Goal: Transaction & Acquisition: Obtain resource

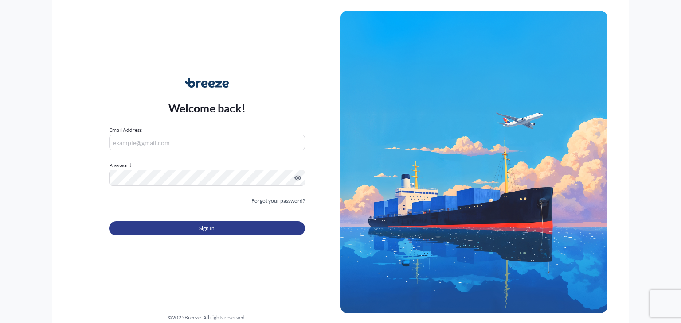
type input "[PERSON_NAME][EMAIL_ADDRESS][DOMAIN_NAME]"
click at [208, 230] on span "Sign In" at bounding box center [207, 228] width 16 height 9
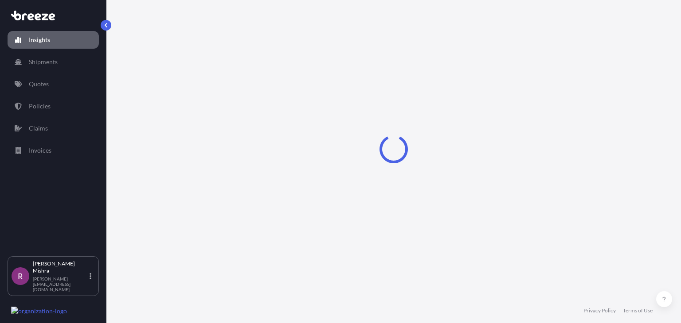
select select "2025"
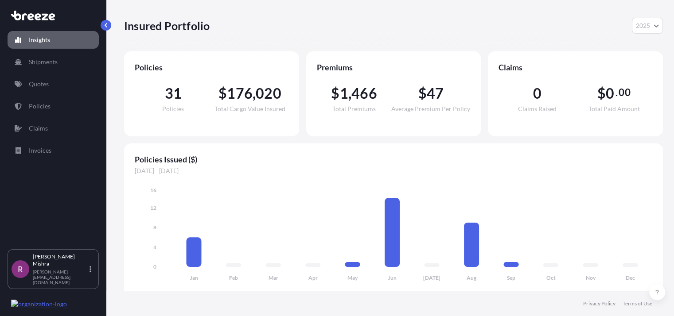
click at [567, 38] on div "Insured Portfolio 2025 2025 2024 2023 2022" at bounding box center [393, 25] width 539 height 51
click at [43, 86] on p "Quotes" at bounding box center [39, 84] width 20 height 9
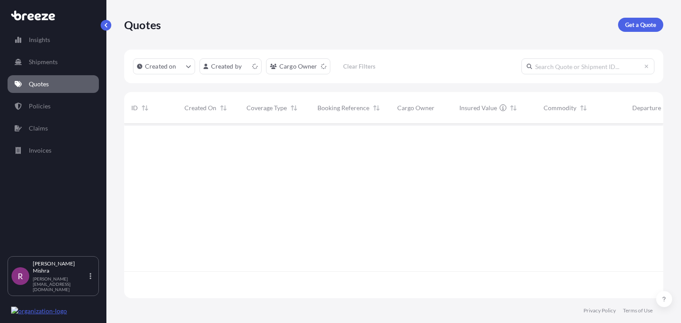
scroll to position [172, 532]
click at [53, 68] on link "Shipments" at bounding box center [53, 62] width 91 height 18
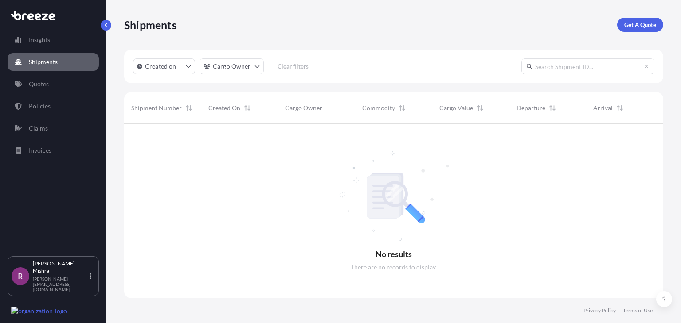
scroll to position [199, 532]
click at [51, 82] on link "Quotes" at bounding box center [53, 84] width 91 height 18
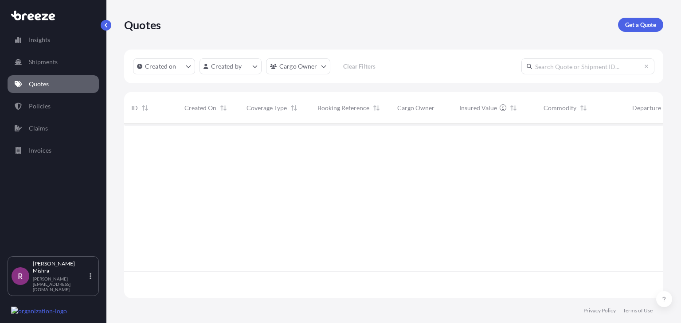
scroll to position [172, 532]
click at [50, 103] on link "Policies" at bounding box center [53, 106] width 91 height 18
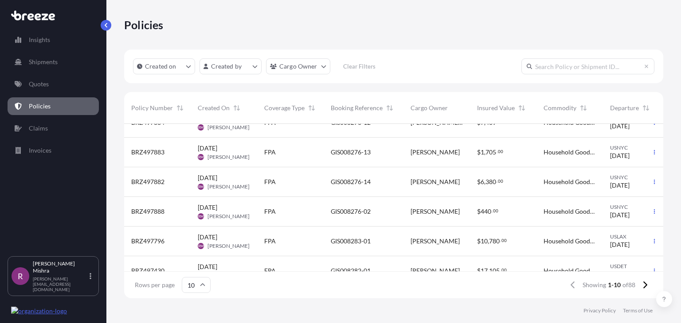
scroll to position [137, 0]
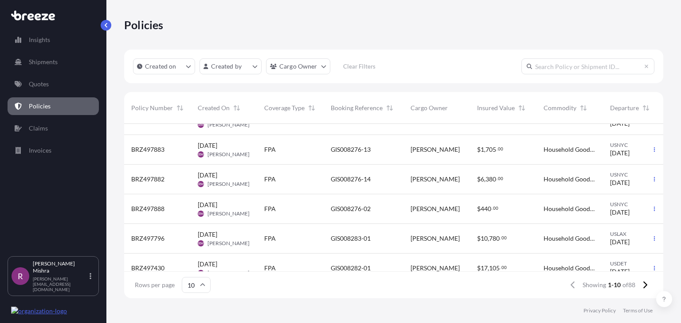
click at [346, 201] on div "GIS008276-02" at bounding box center [363, 210] width 80 height 30
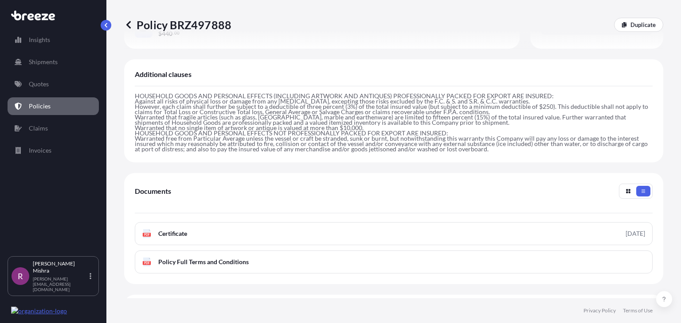
scroll to position [333, 0]
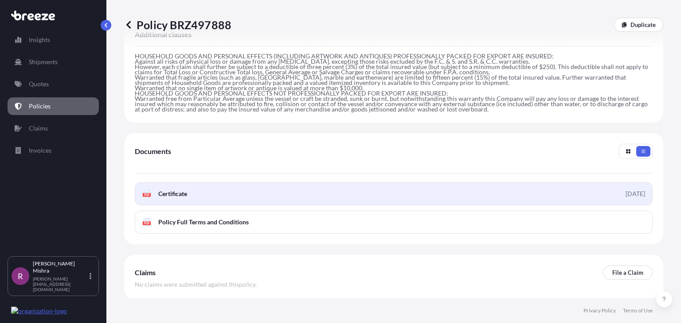
click at [295, 183] on link "PDF Certificate [DATE]" at bounding box center [394, 194] width 518 height 23
